Goal: Task Accomplishment & Management: Manage account settings

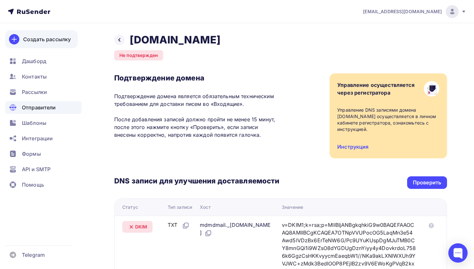
click at [38, 35] on div "Создать рассылку" at bounding box center [47, 39] width 48 height 8
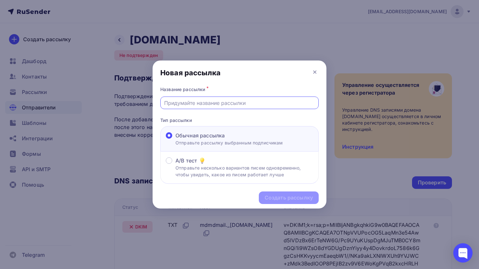
click at [239, 101] on input "text" at bounding box center [239, 103] width 151 height 8
type input "Тест"
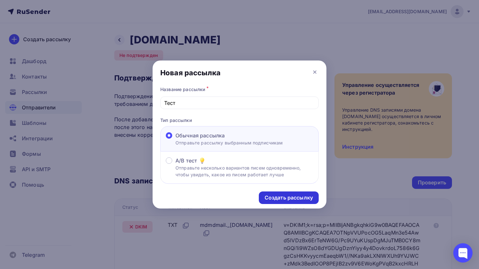
click at [297, 196] on div "Создать рассылку" at bounding box center [289, 197] width 48 height 7
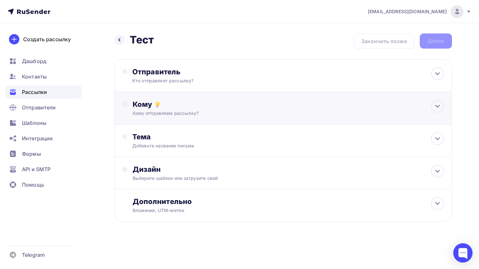
click at [222, 108] on div "Кому" at bounding box center [289, 104] width 312 height 9
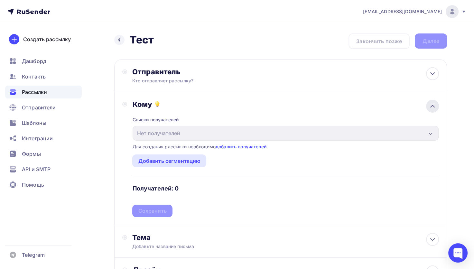
click at [431, 106] on icon at bounding box center [433, 106] width 4 height 2
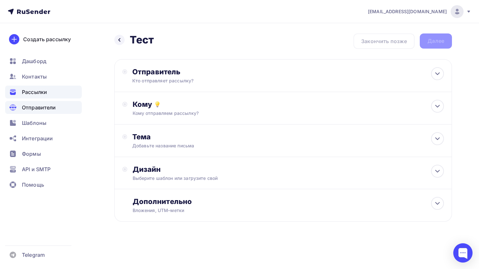
click at [44, 109] on span "Отправители" at bounding box center [39, 108] width 34 height 8
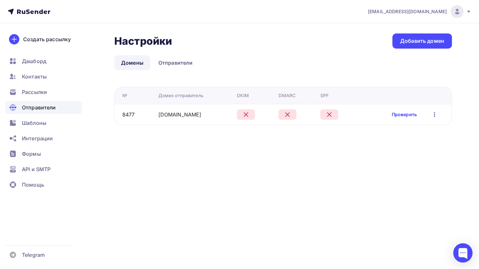
click at [400, 116] on link "Проверить" at bounding box center [404, 114] width 25 height 6
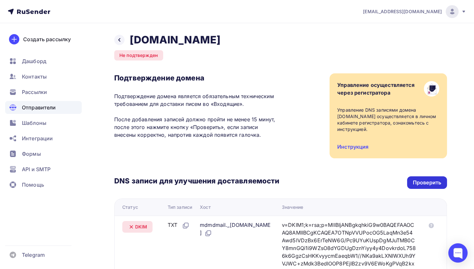
click at [428, 184] on div "Проверить" at bounding box center [427, 182] width 28 height 7
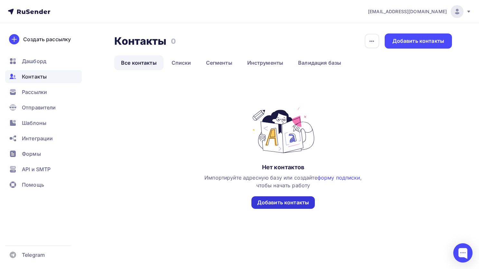
click at [281, 203] on div "Добавить контакты" at bounding box center [283, 202] width 52 height 7
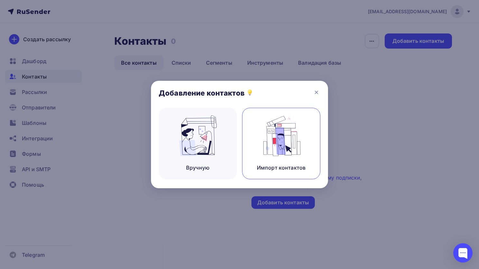
click at [285, 153] on img at bounding box center [281, 136] width 43 height 41
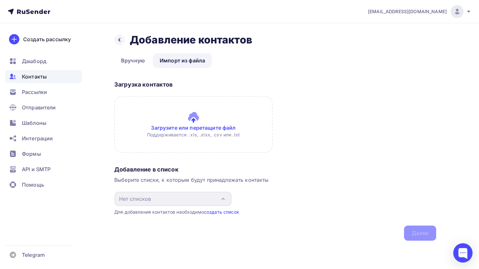
click at [222, 212] on link "создать список" at bounding box center [221, 211] width 35 height 5
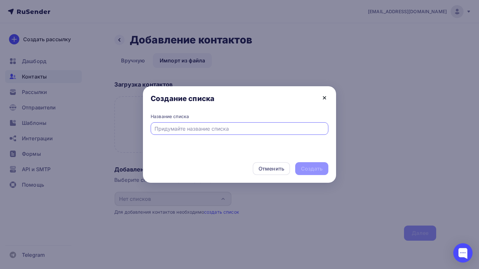
click at [322, 98] on icon at bounding box center [325, 98] width 8 height 8
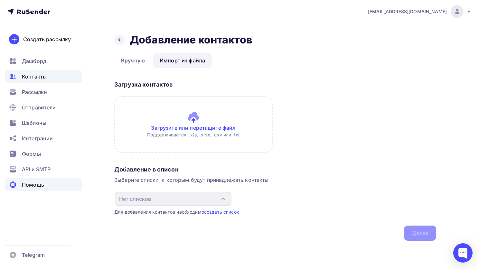
click at [24, 183] on span "Помощь" at bounding box center [33, 185] width 22 height 8
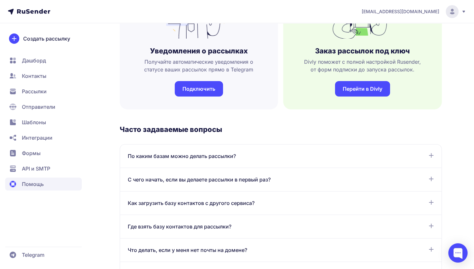
scroll to position [322, 0]
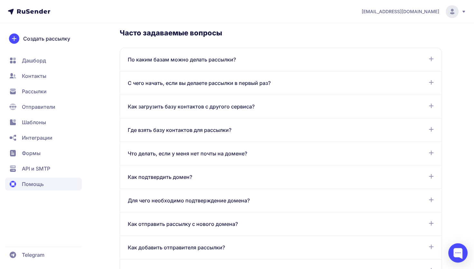
click at [182, 63] on span "По каким базам можно делать рассылки?" at bounding box center [182, 60] width 108 height 8
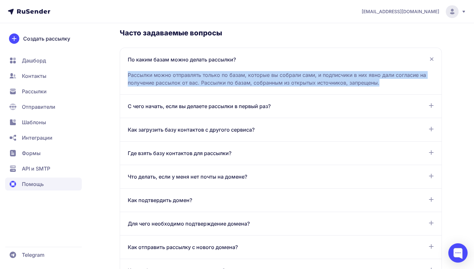
drag, startPoint x: 385, startPoint y: 82, endPoint x: 127, endPoint y: 64, distance: 258.6
click at [127, 64] on div "По каким базам можно делать рассылки? Рассылки можно отправлять только по базам…" at bounding box center [281, 71] width 322 height 47
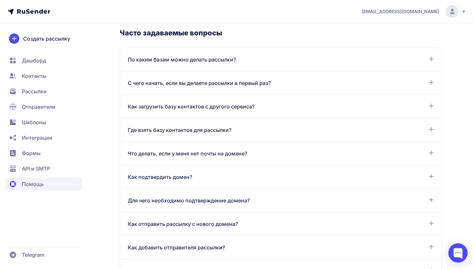
click at [412, 70] on div "По каким базам можно делать рассылки? Рассылки можно отправлять только по базам…" at bounding box center [281, 60] width 322 height 24
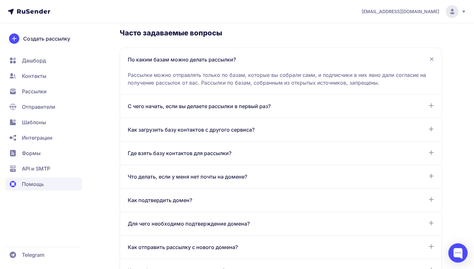
click at [374, 149] on div "Где взять базу контактов для рассылки?" at bounding box center [281, 153] width 306 height 8
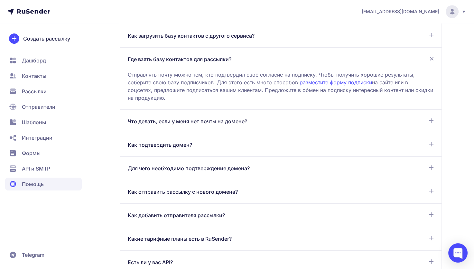
scroll to position [419, 0]
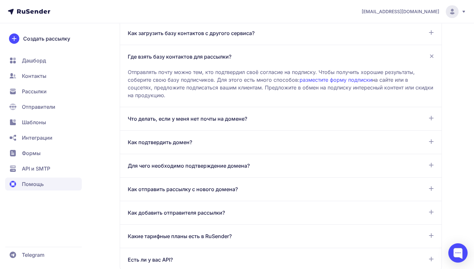
click at [276, 143] on div "Как подтвердить домен?" at bounding box center [281, 142] width 306 height 8
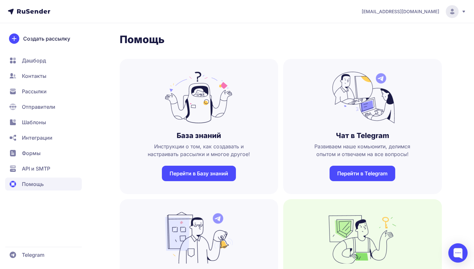
scroll to position [0, 0]
click at [199, 174] on link "Перейти в Базу знаний" at bounding box center [199, 173] width 74 height 15
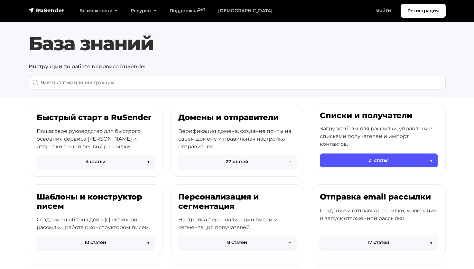
click at [371, 163] on button "21 статья →" at bounding box center [379, 161] width 118 height 14
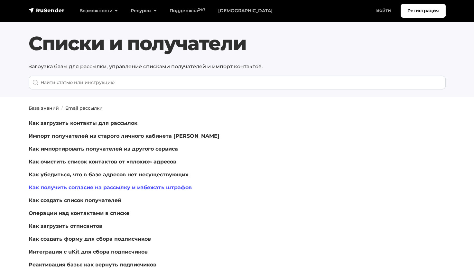
click at [146, 186] on link "Как получить согласие на рассылку и избежать штрафов" at bounding box center [110, 187] width 163 height 6
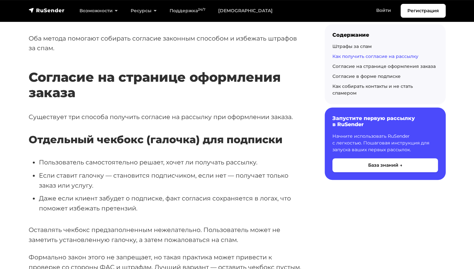
scroll to position [354, 0]
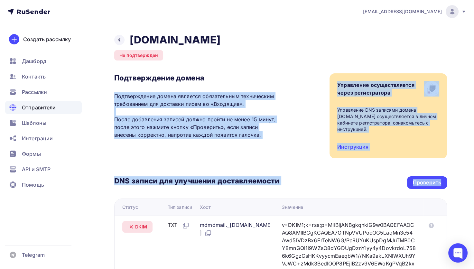
drag, startPoint x: 304, startPoint y: 55, endPoint x: 451, endPoint y: 173, distance: 188.3
click at [451, 173] on div "Назад [DOMAIN_NAME] Не подтвержден Подтверждение домена Подтверждение домена яв…" at bounding box center [237, 245] width 474 height 444
click at [462, 179] on div "Назад [DOMAIN_NAME] Не подтвержден Подтверждение домена Подтверждение домена яв…" at bounding box center [237, 245] width 474 height 444
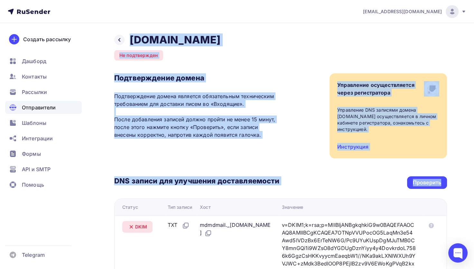
drag, startPoint x: 463, startPoint y: 186, endPoint x: 150, endPoint y: 35, distance: 347.9
click at [104, 35] on div "Назад [DOMAIN_NAME] Не подтвержден Подтверждение домена Подтверждение домена яв…" at bounding box center [237, 245] width 474 height 444
click at [235, 45] on div "Назад [DOMAIN_NAME] Не подтвержден Подтверждение домена Подтверждение домена яв…" at bounding box center [280, 237] width 333 height 408
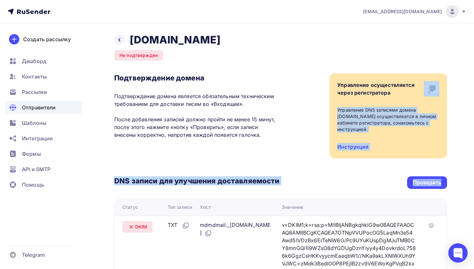
drag, startPoint x: 448, startPoint y: 44, endPoint x: 469, endPoint y: 192, distance: 149.9
click at [469, 192] on div "Назад [DOMAIN_NAME] Не подтвержден Подтверждение домена Подтверждение домена яв…" at bounding box center [237, 245] width 474 height 444
click at [460, 158] on div "Назад [DOMAIN_NAME] Не подтвержден Подтверждение домена Подтверждение домена яв…" at bounding box center [237, 245] width 474 height 444
